Goal: Task Accomplishment & Management: Manage account settings

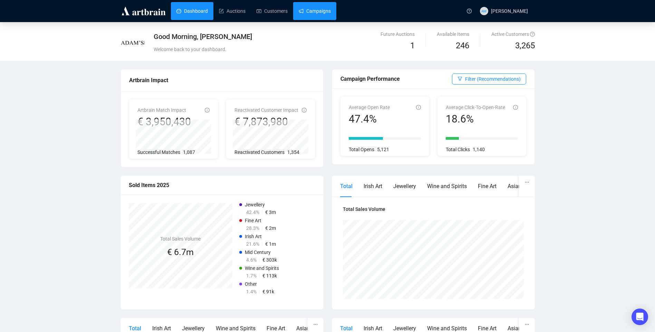
click at [305, 8] on link "Campaigns" at bounding box center [315, 11] width 32 height 18
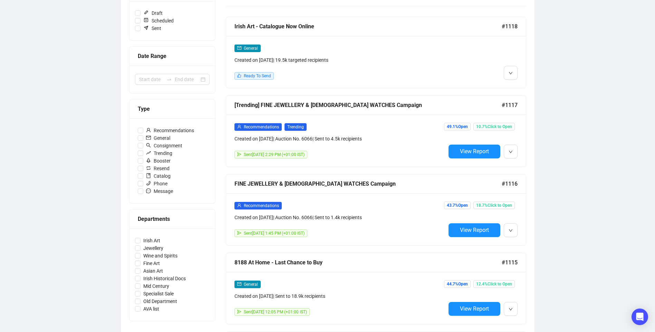
scroll to position [35, 0]
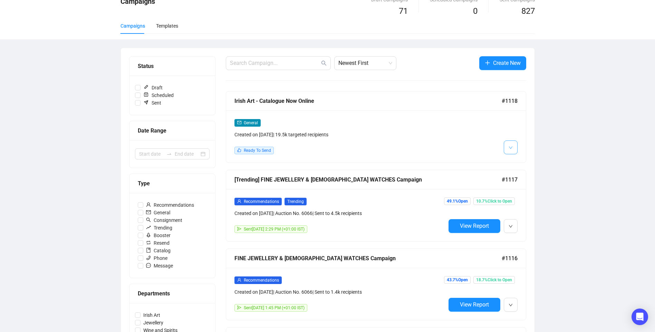
click at [508, 149] on button "button" at bounding box center [511, 148] width 14 height 14
click at [520, 163] on span "Edit" at bounding box center [522, 163] width 8 height 6
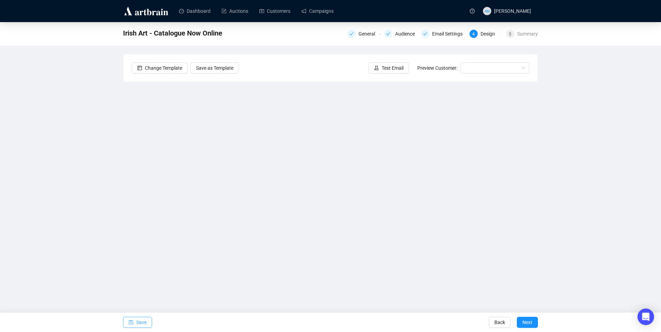
click at [141, 324] on span "Save" at bounding box center [141, 322] width 10 height 19
